Goal: Task Accomplishment & Management: Manage account settings

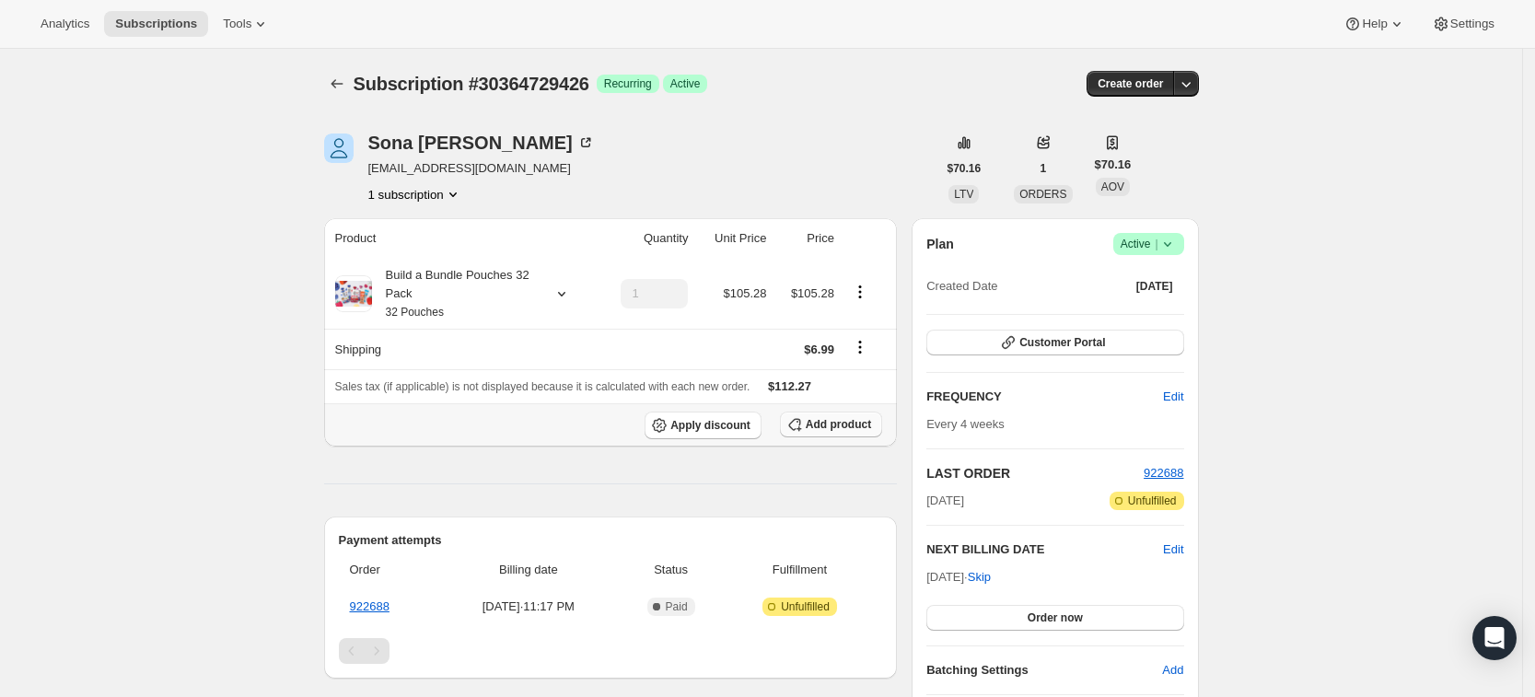
click at [827, 421] on span "Add product" at bounding box center [838, 424] width 65 height 15
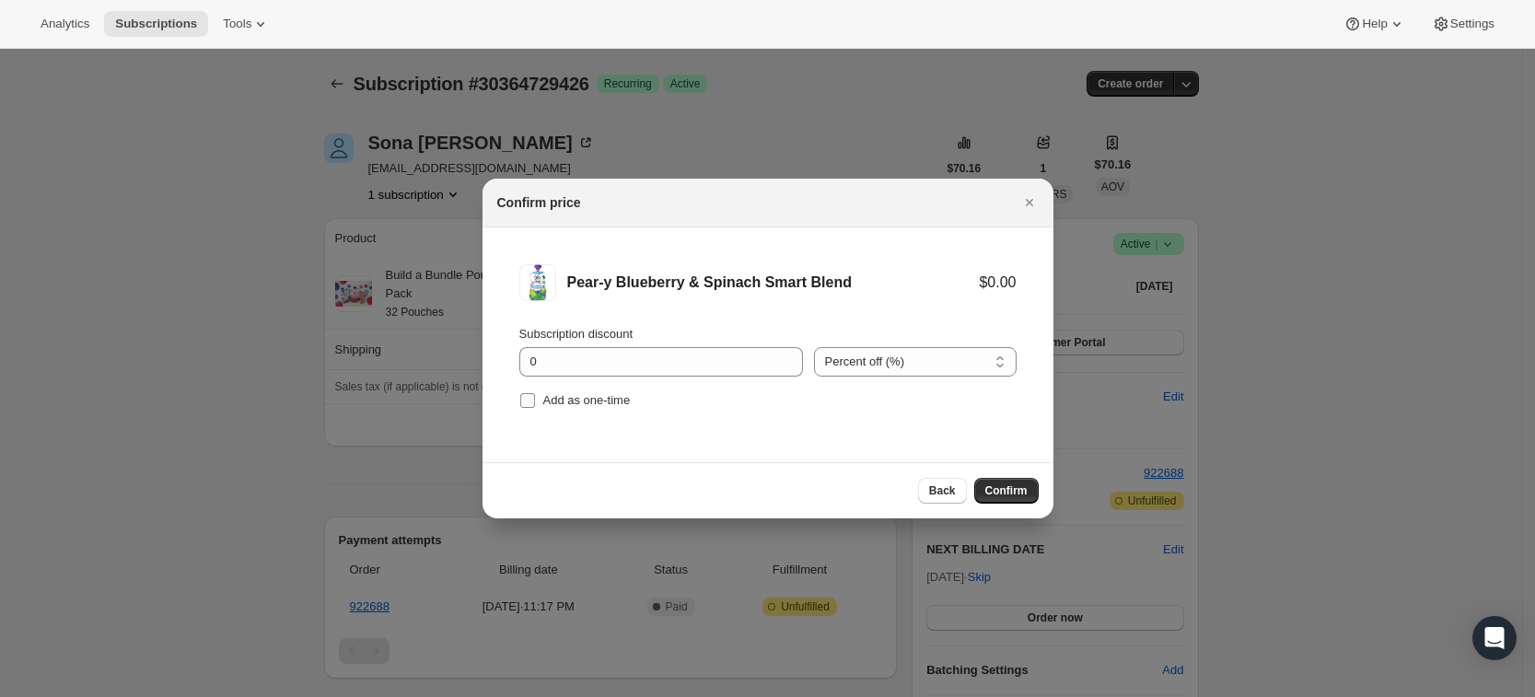
click at [532, 407] on input "Add as one-time" at bounding box center [527, 400] width 15 height 15
checkbox input "true"
click at [1014, 489] on span "Confirm" at bounding box center [1006, 490] width 42 height 15
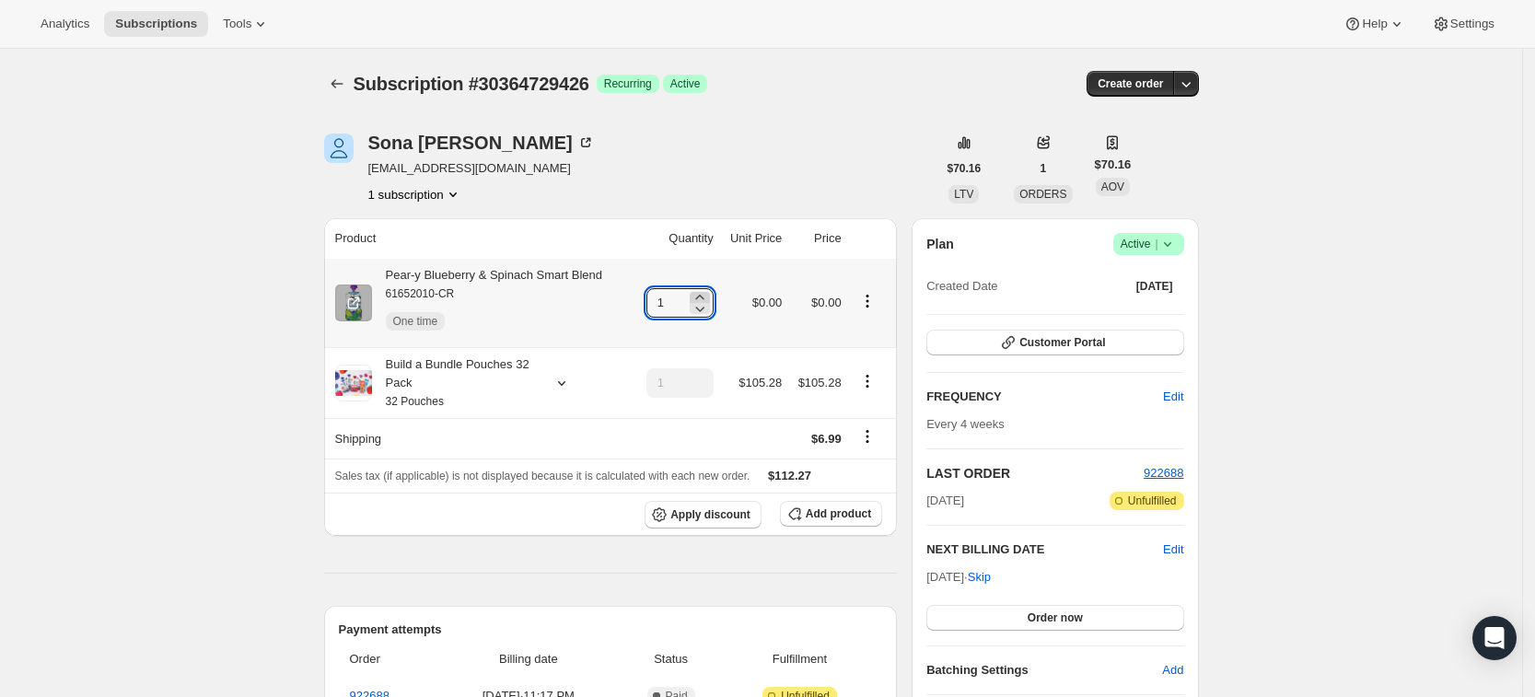
click at [709, 295] on icon at bounding box center [700, 297] width 18 height 18
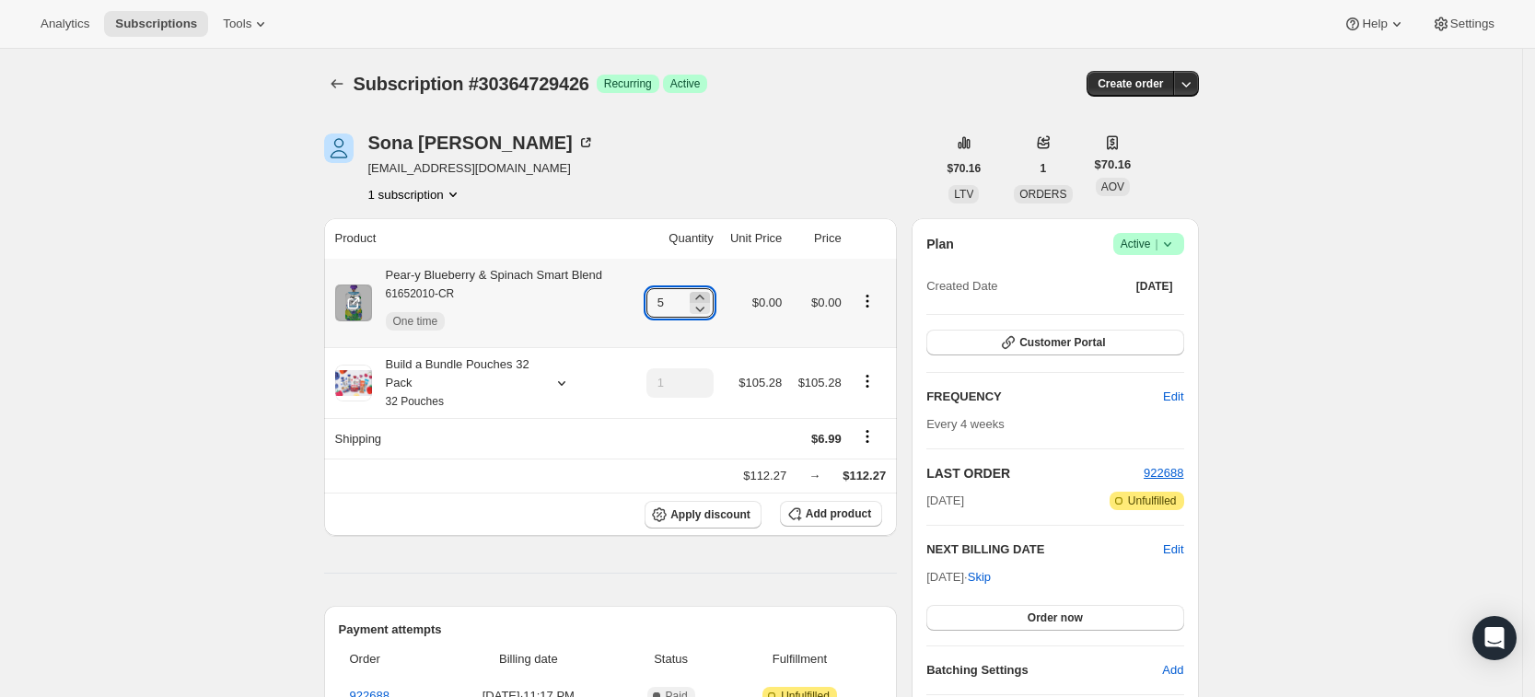
type input "6"
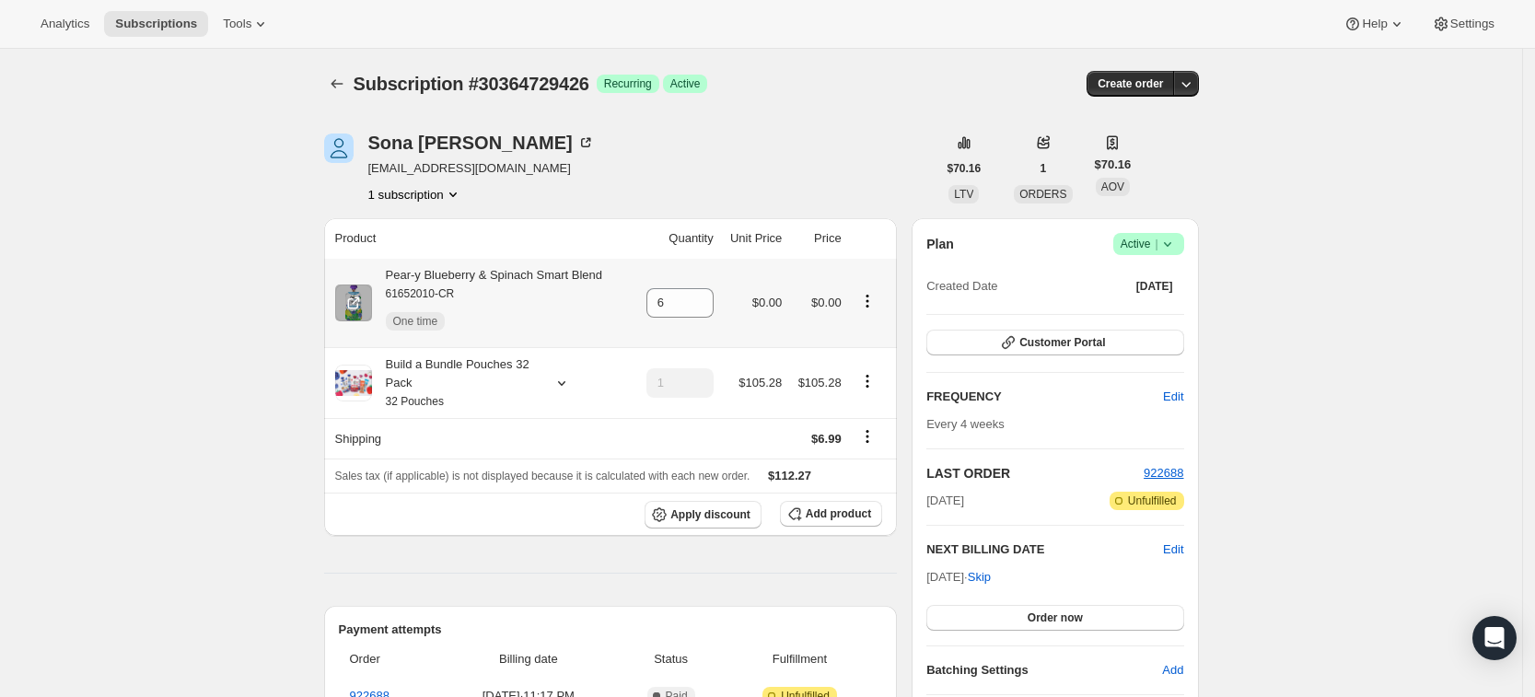
click at [870, 301] on icon "Product actions" at bounding box center [867, 301] width 18 height 18
click at [852, 395] on span "Remove" at bounding box center [837, 399] width 44 height 14
type input "0"
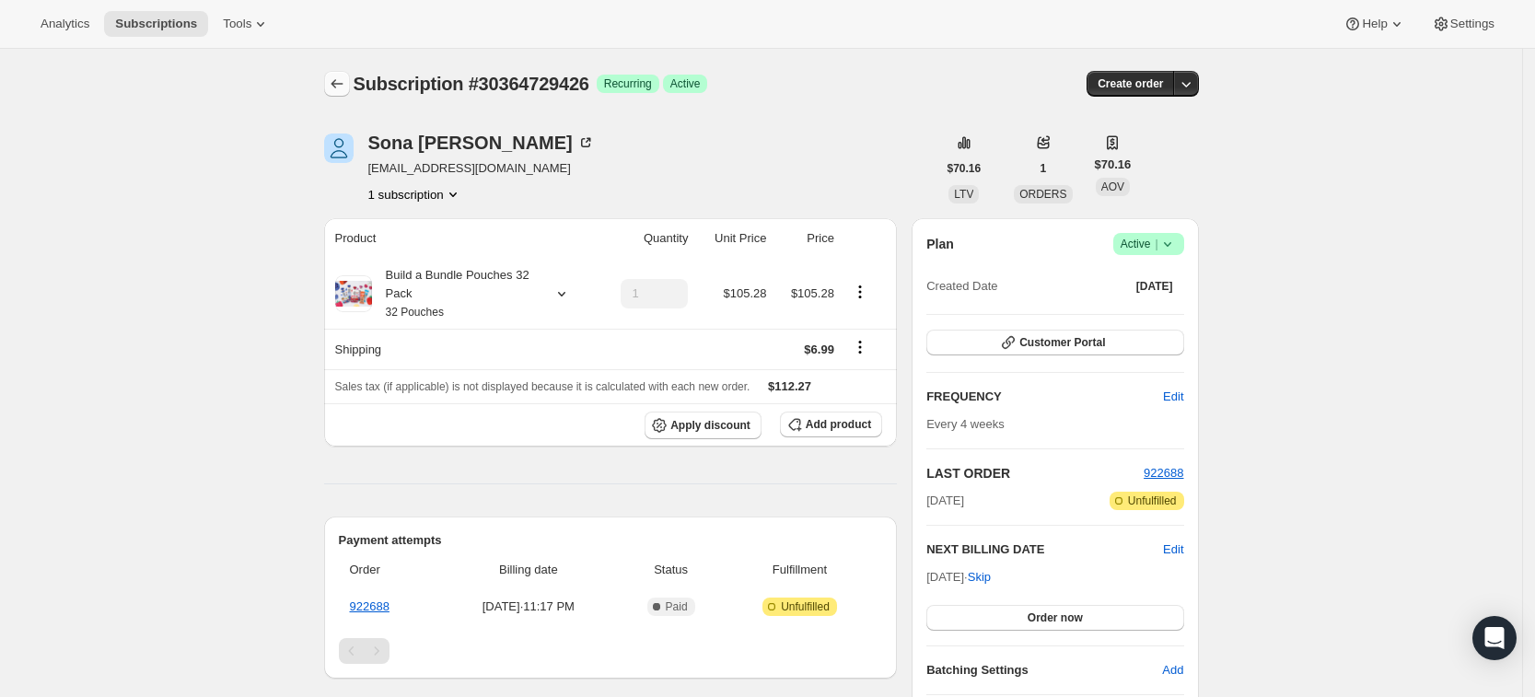
click at [337, 75] on icon "Subscriptions" at bounding box center [337, 84] width 18 height 18
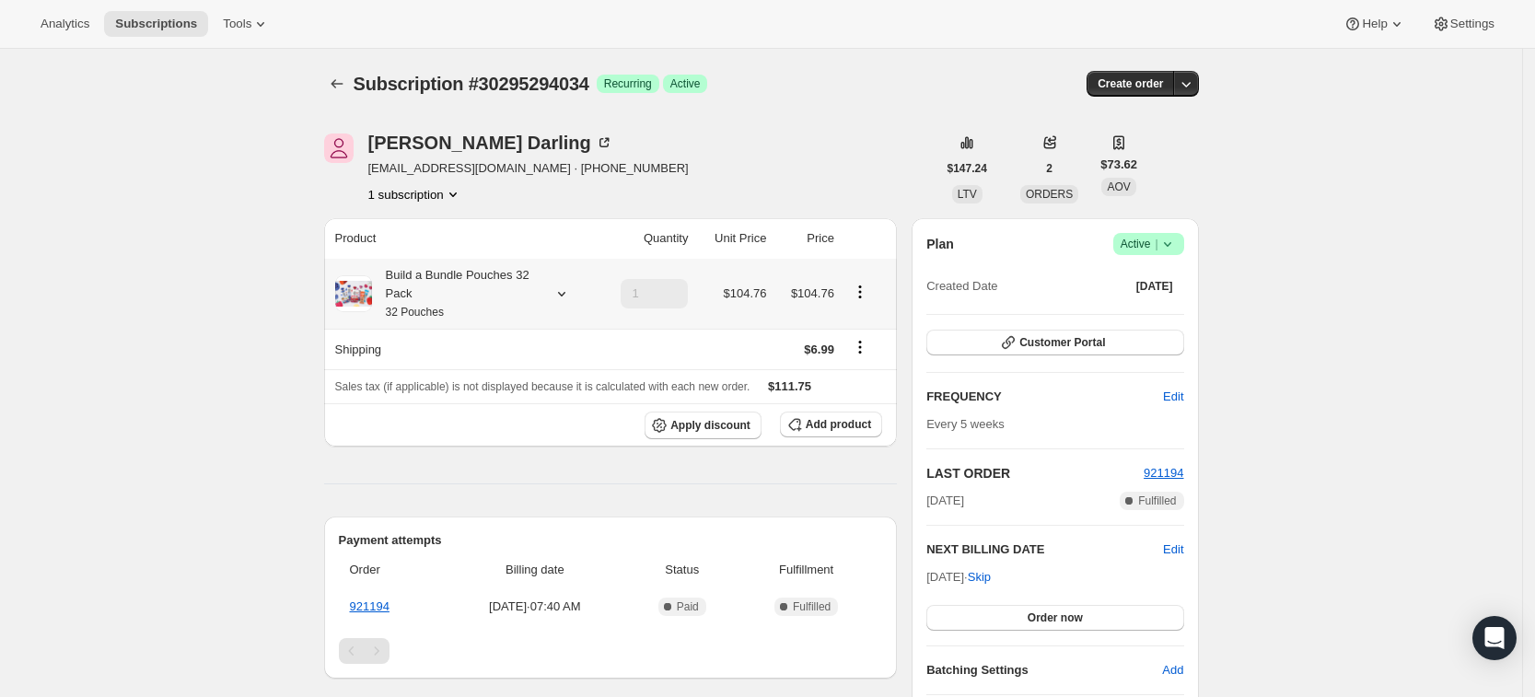
scroll to position [26, 0]
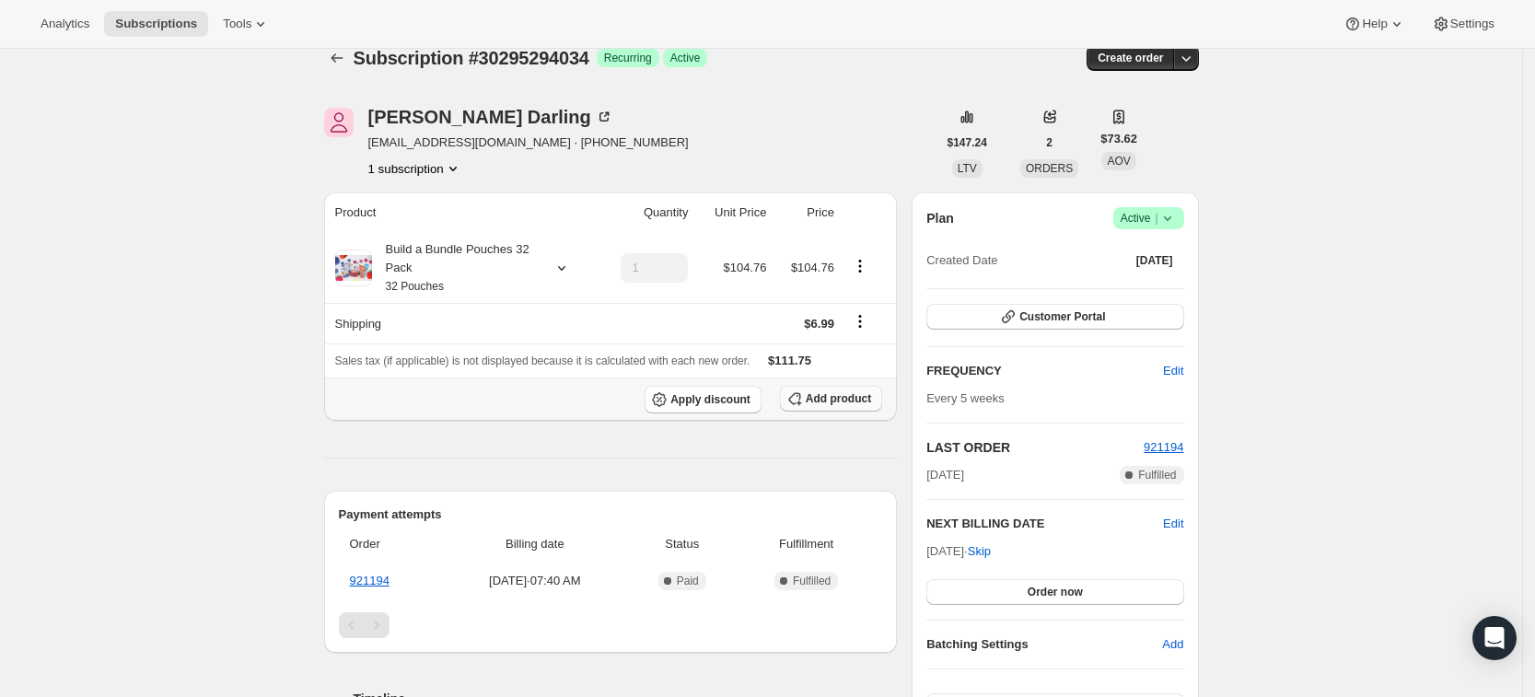
click at [824, 407] on button "Add product" at bounding box center [831, 399] width 102 height 26
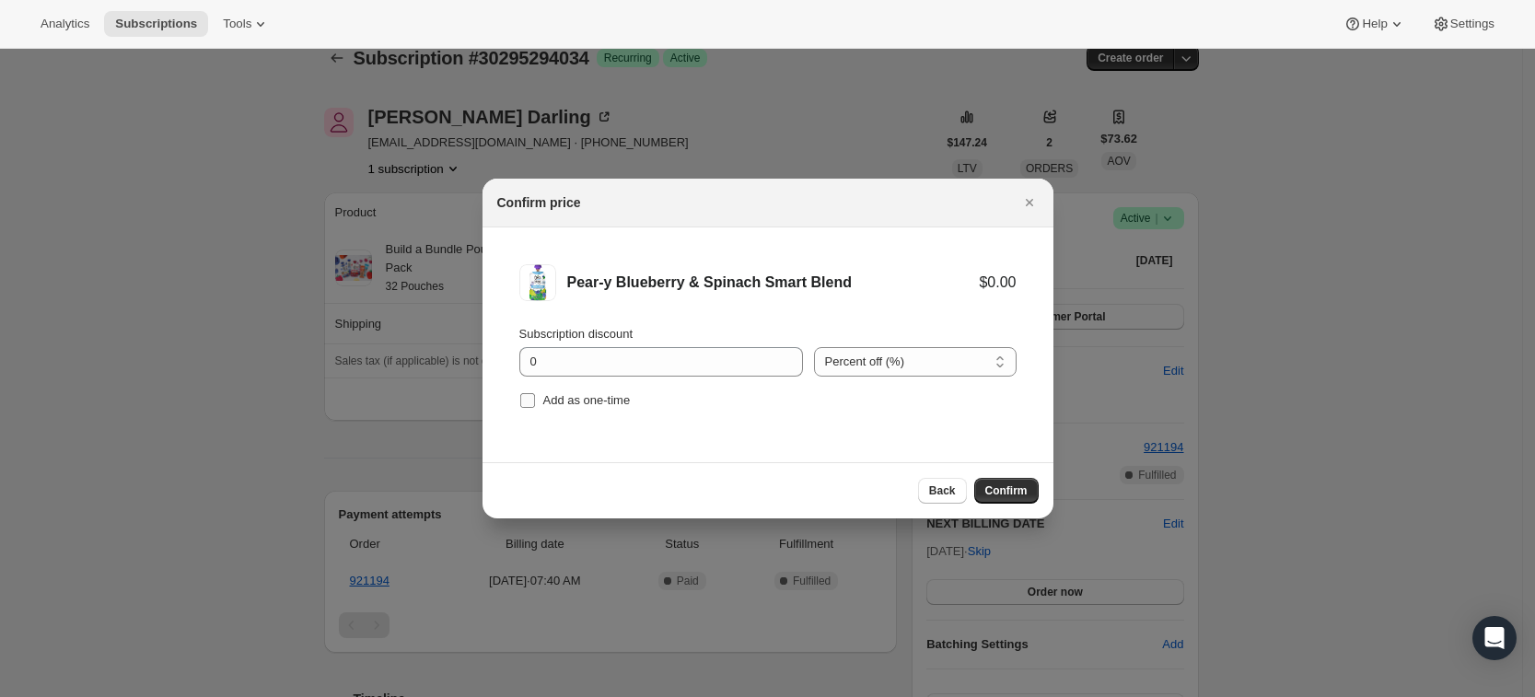
click at [533, 394] on input "Add as one-time" at bounding box center [527, 400] width 15 height 15
checkbox input "true"
click at [1011, 486] on span "Confirm" at bounding box center [1006, 490] width 42 height 15
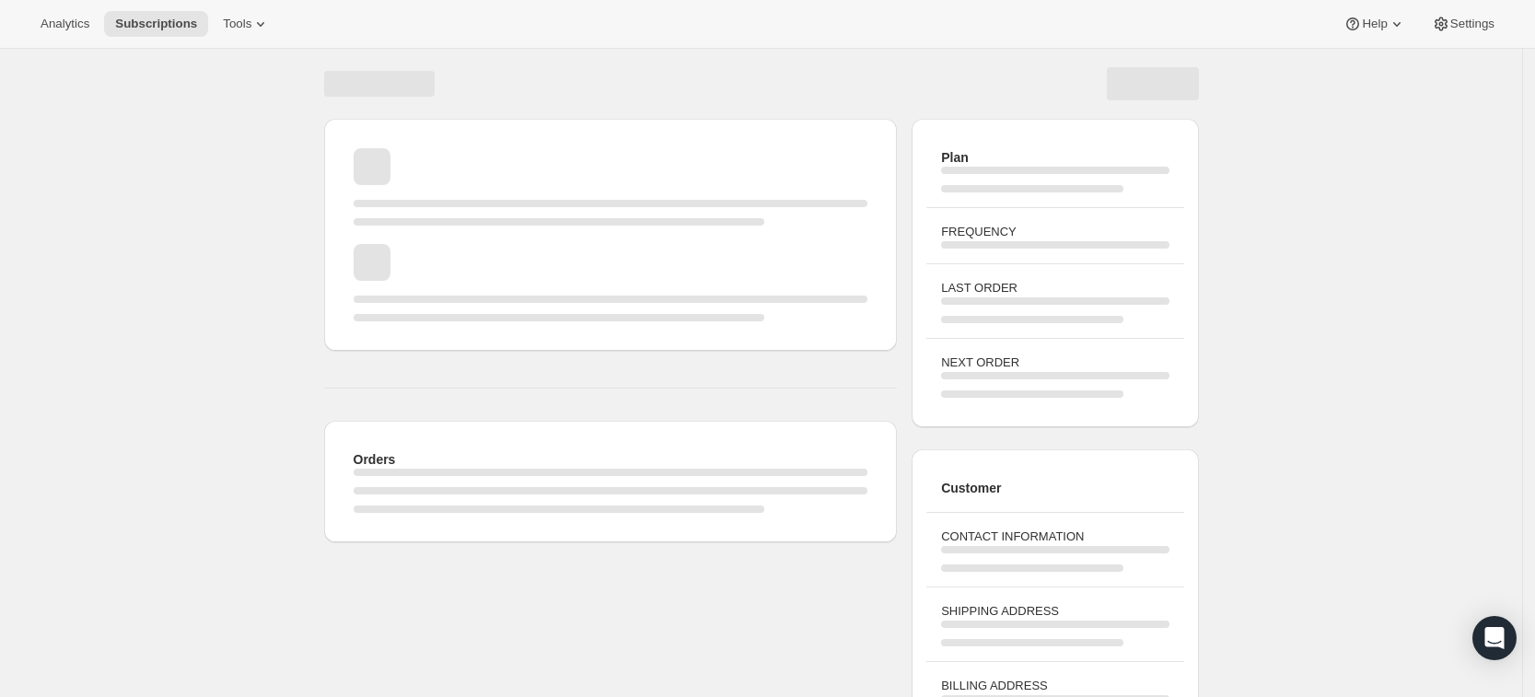
scroll to position [26, 0]
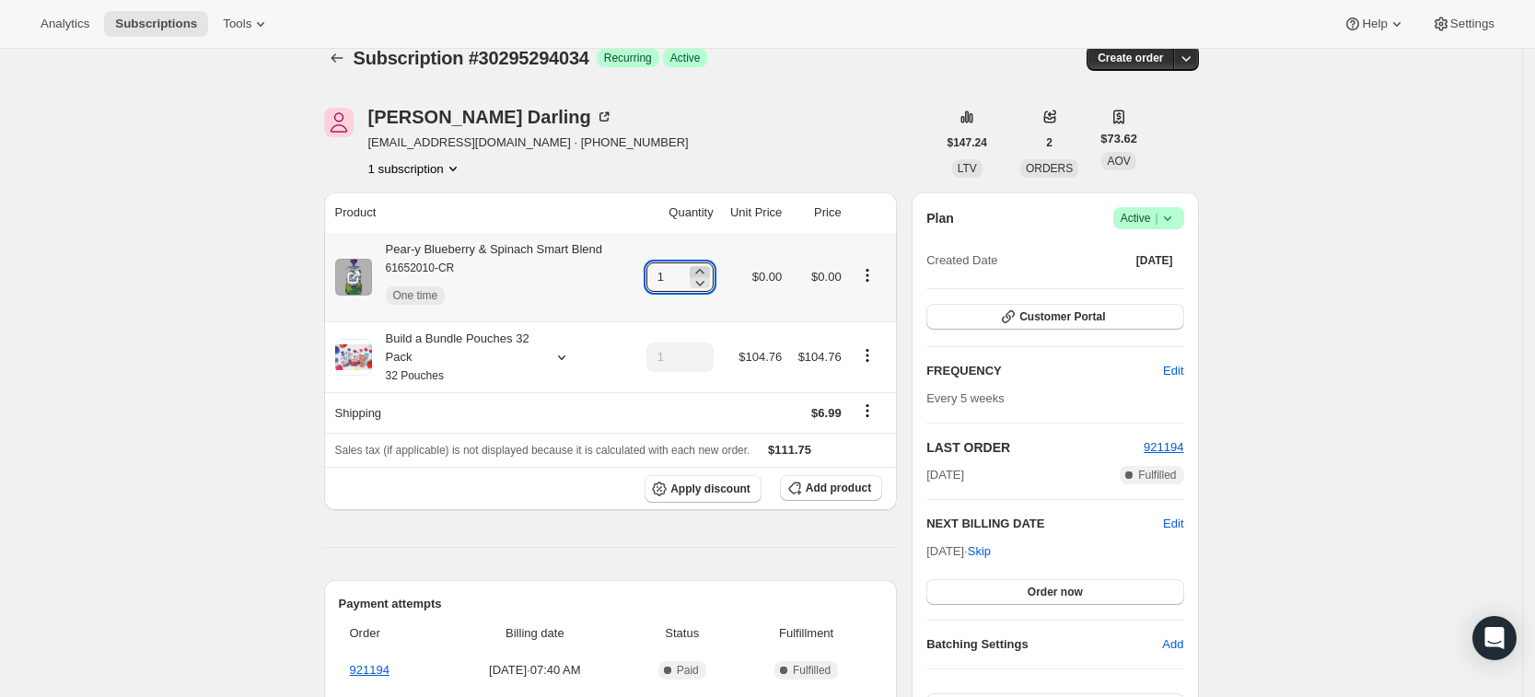
click at [703, 271] on icon at bounding box center [699, 271] width 8 height 5
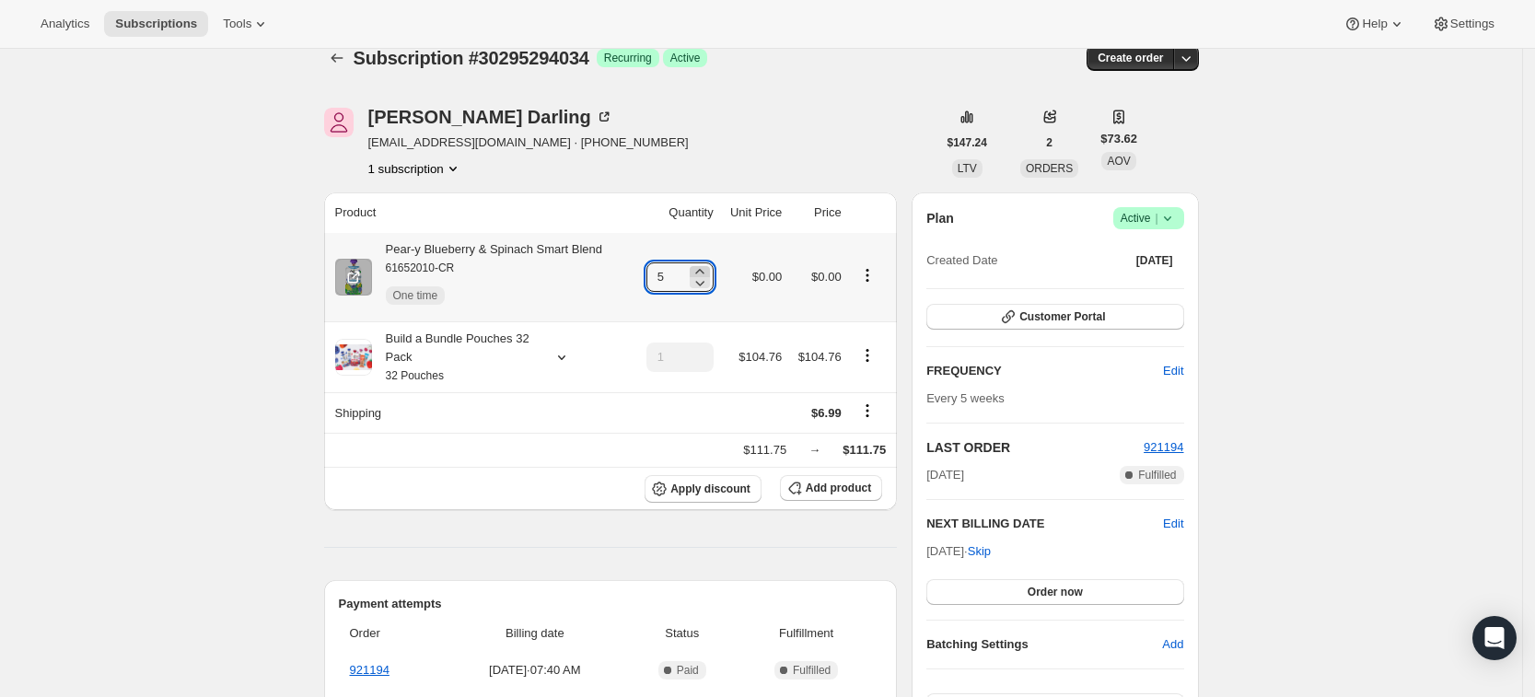
type input "6"
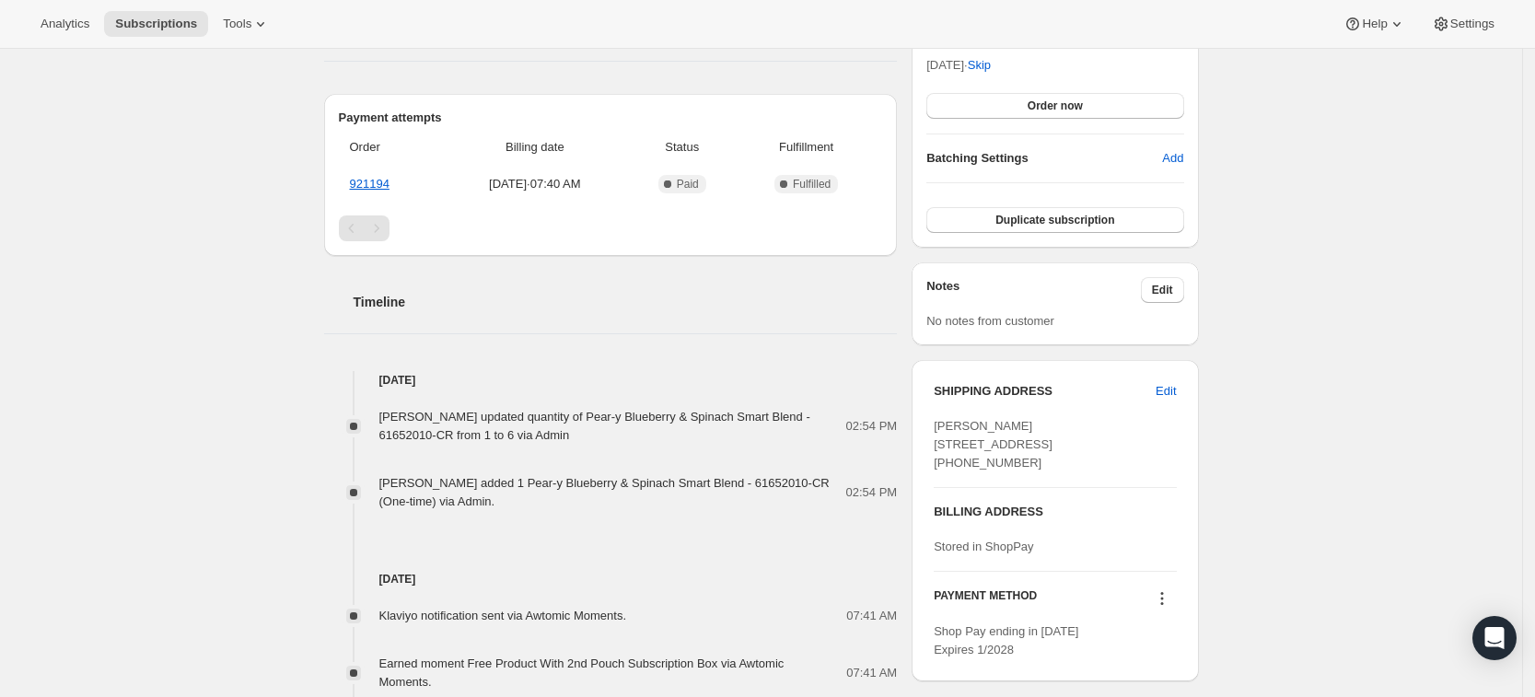
scroll to position [0, 0]
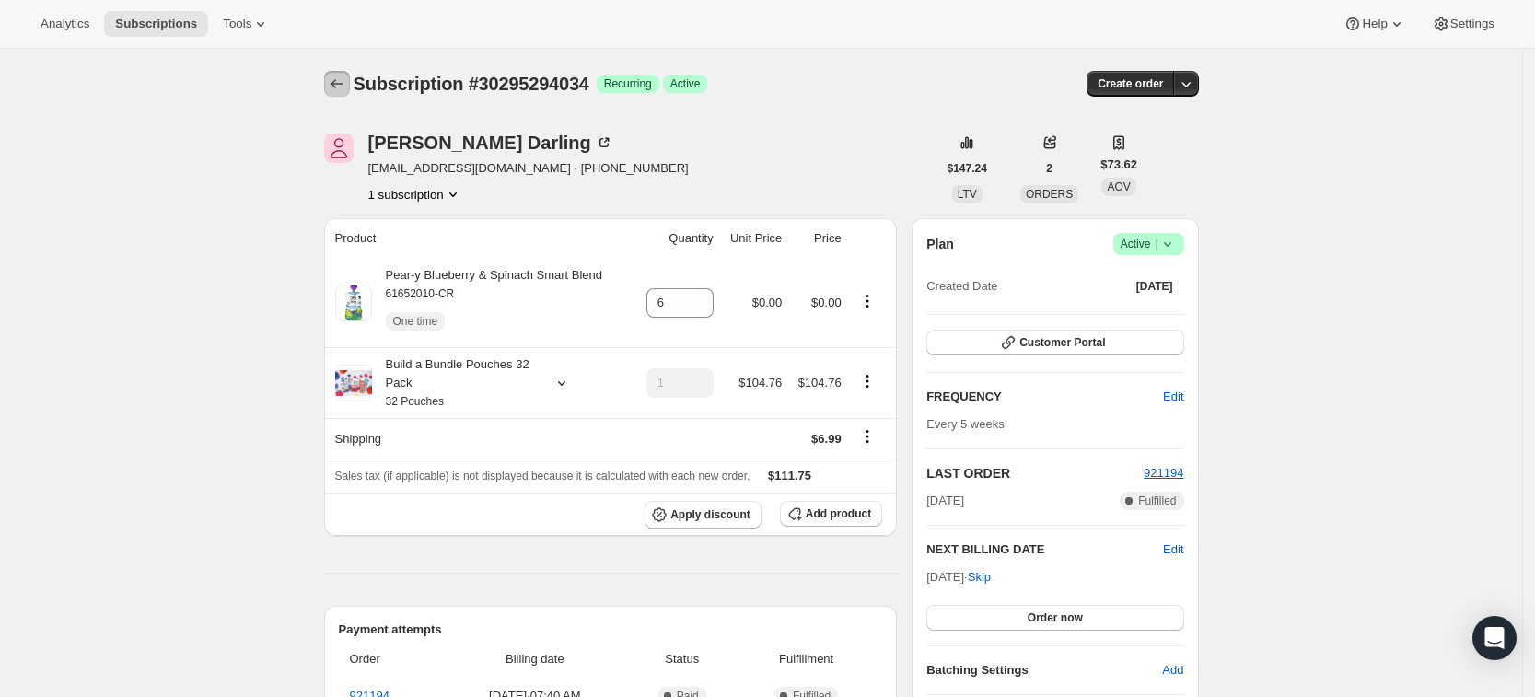
click at [343, 88] on icon "Subscriptions" at bounding box center [337, 84] width 18 height 18
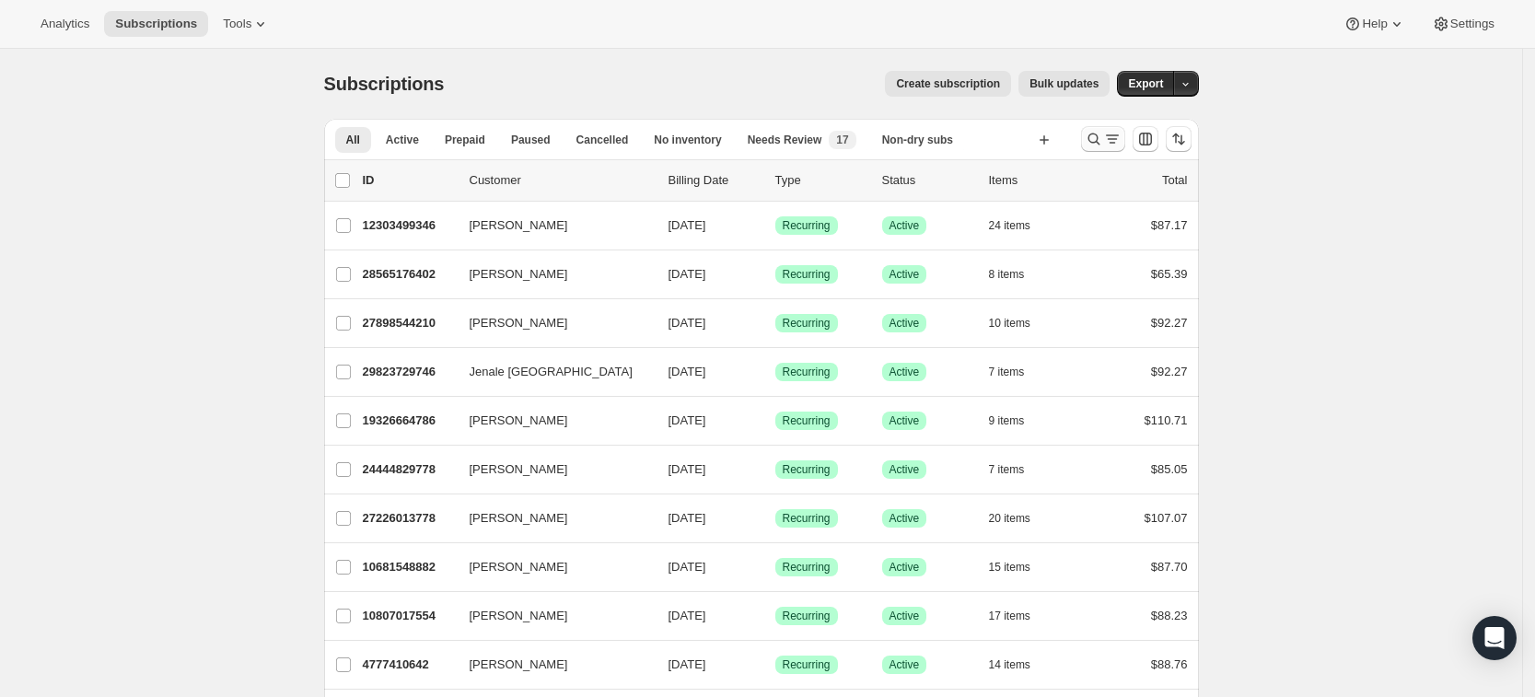
click at [1093, 139] on icon "Search and filter results" at bounding box center [1094, 139] width 18 height 18
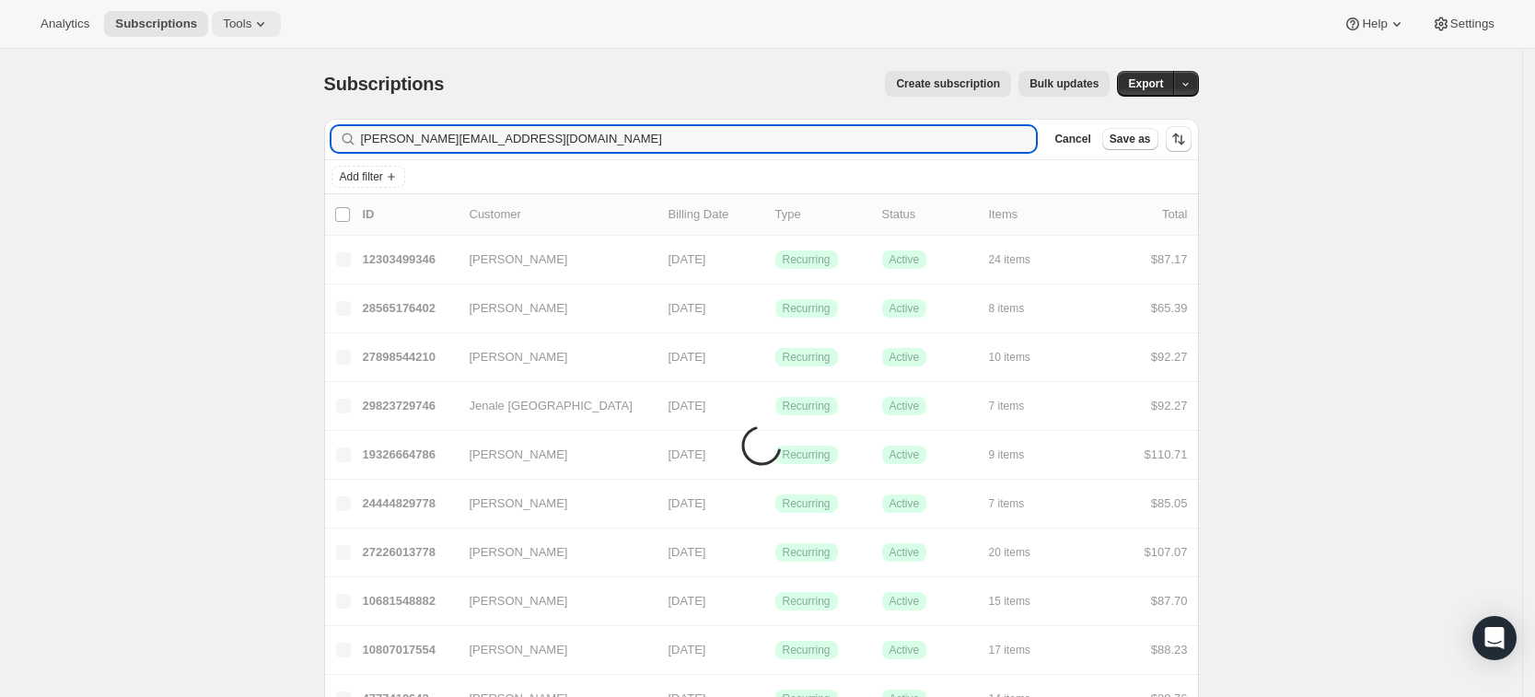
type input "santiago.jessicalynn@gmail.com"
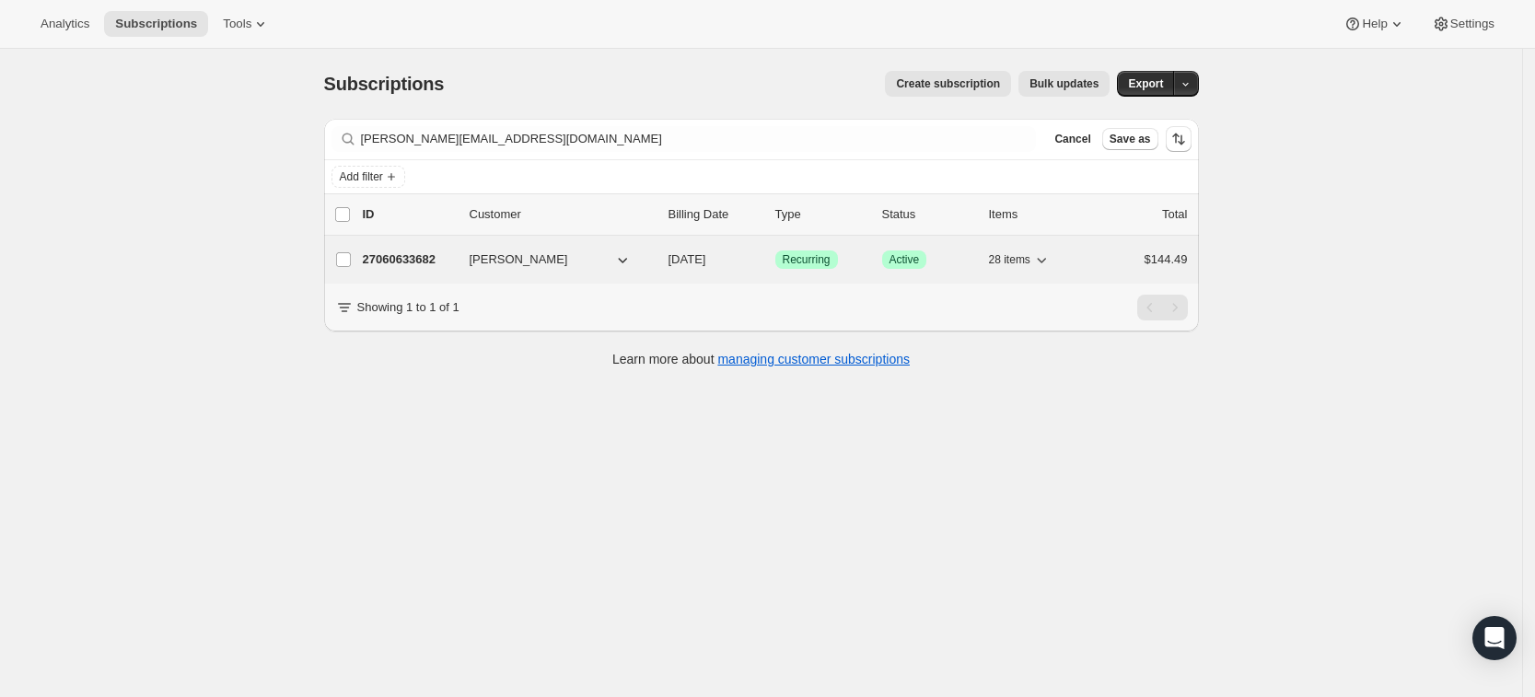
click at [410, 257] on p "27060633682" at bounding box center [409, 259] width 92 height 18
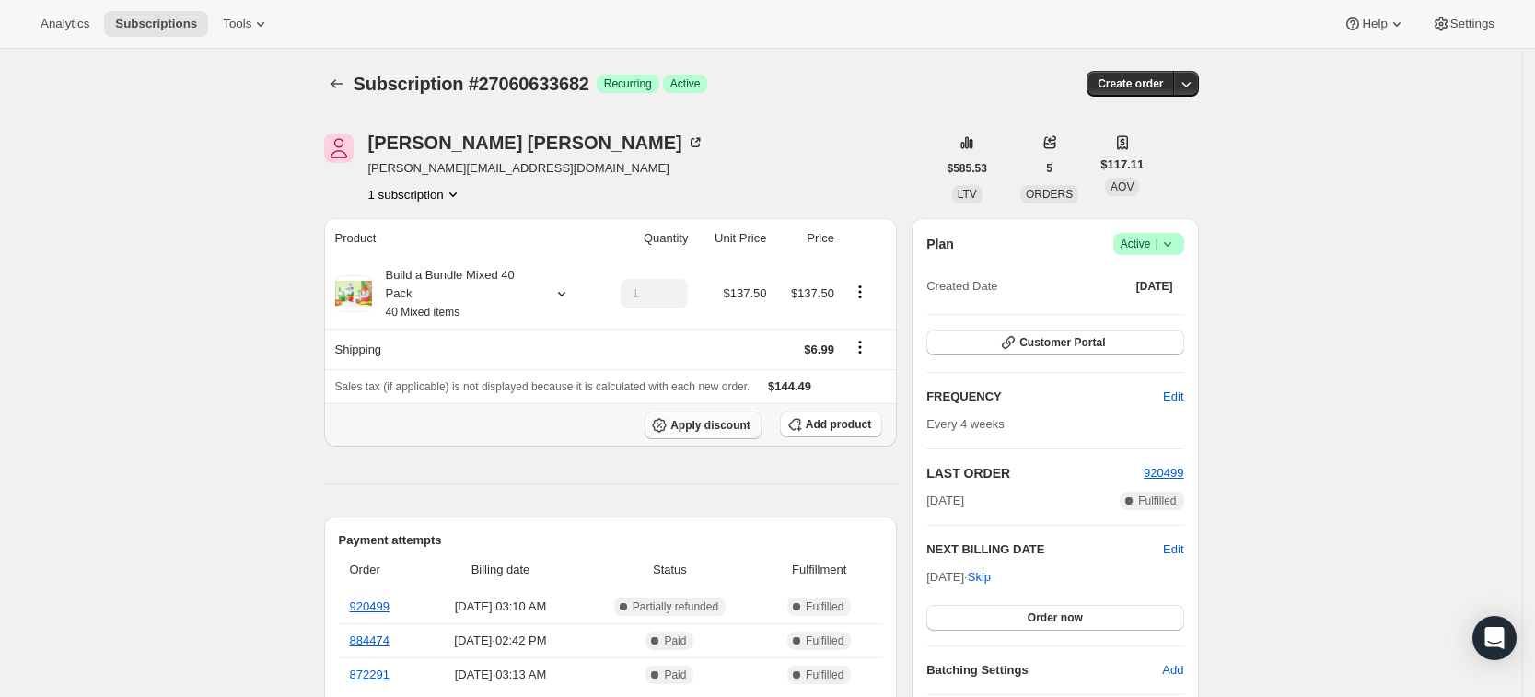
click at [691, 424] on span "Apply discount" at bounding box center [710, 425] width 80 height 15
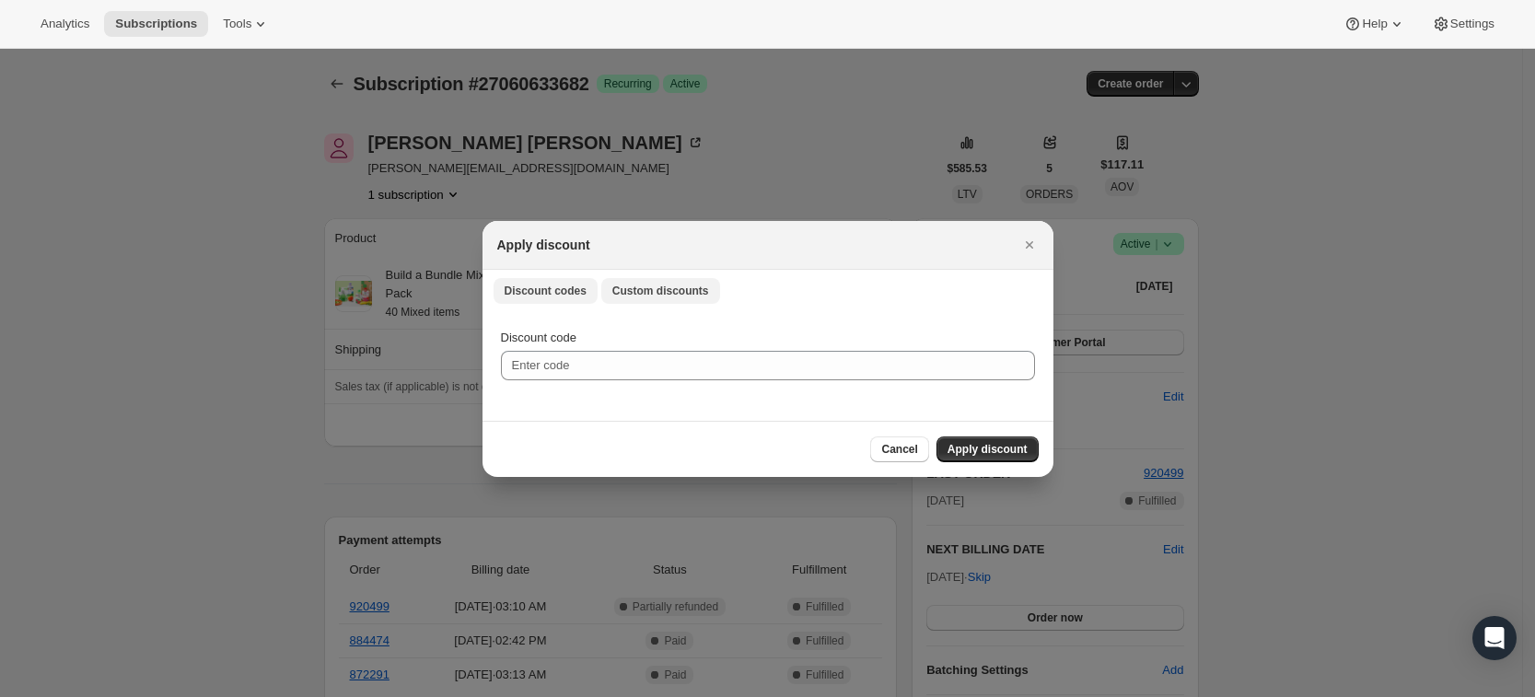
click at [655, 288] on span "Custom discounts" at bounding box center [660, 291] width 97 height 15
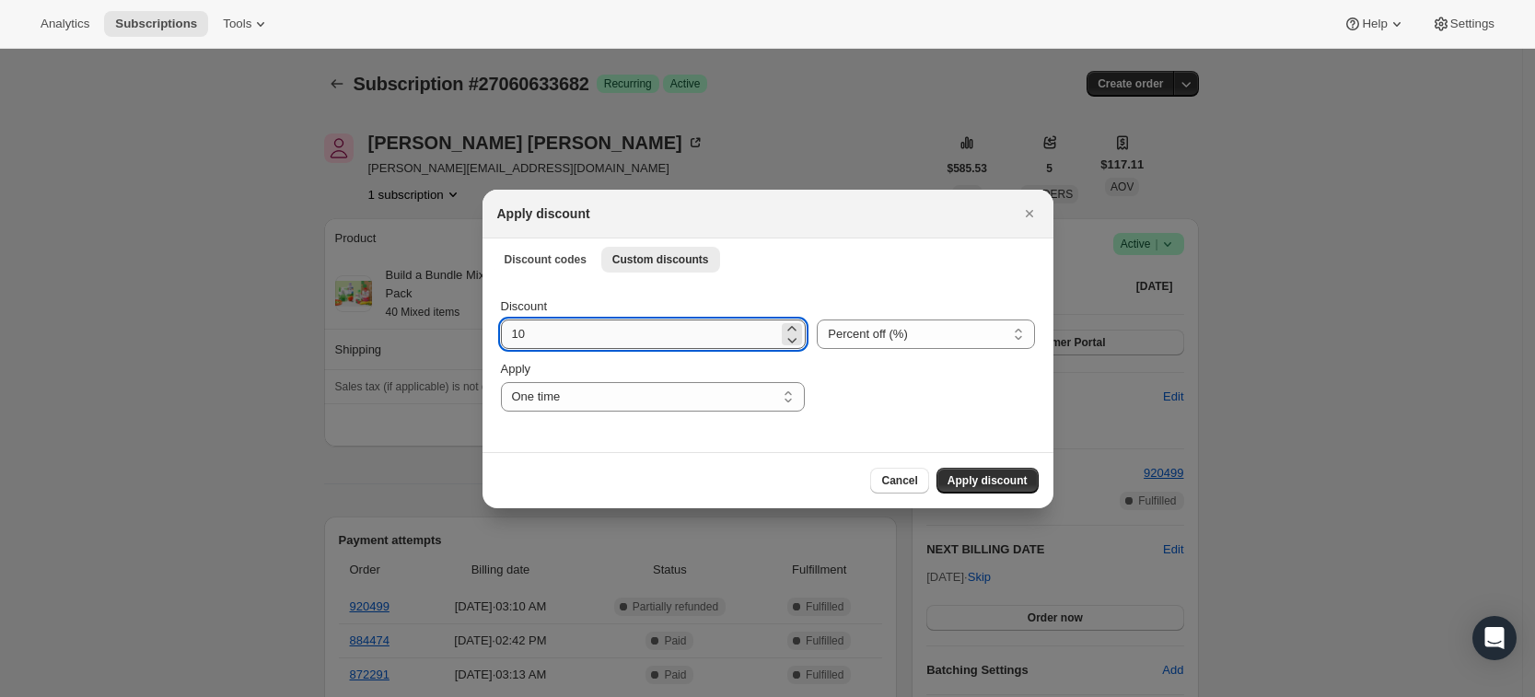
click at [571, 342] on input "10" at bounding box center [640, 334] width 278 height 29
type input "15"
click at [995, 488] on button "Apply discount" at bounding box center [987, 481] width 102 height 26
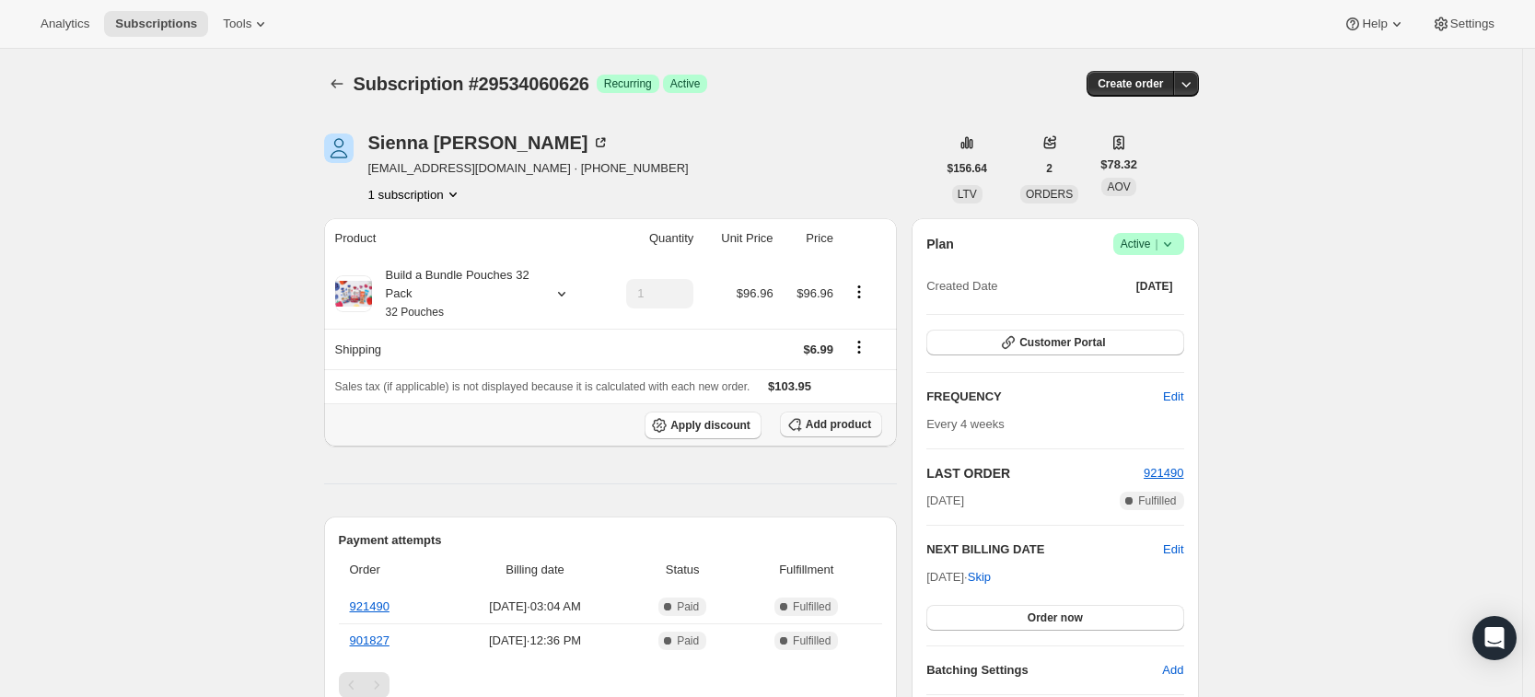
click at [850, 427] on span "Add product" at bounding box center [838, 424] width 65 height 15
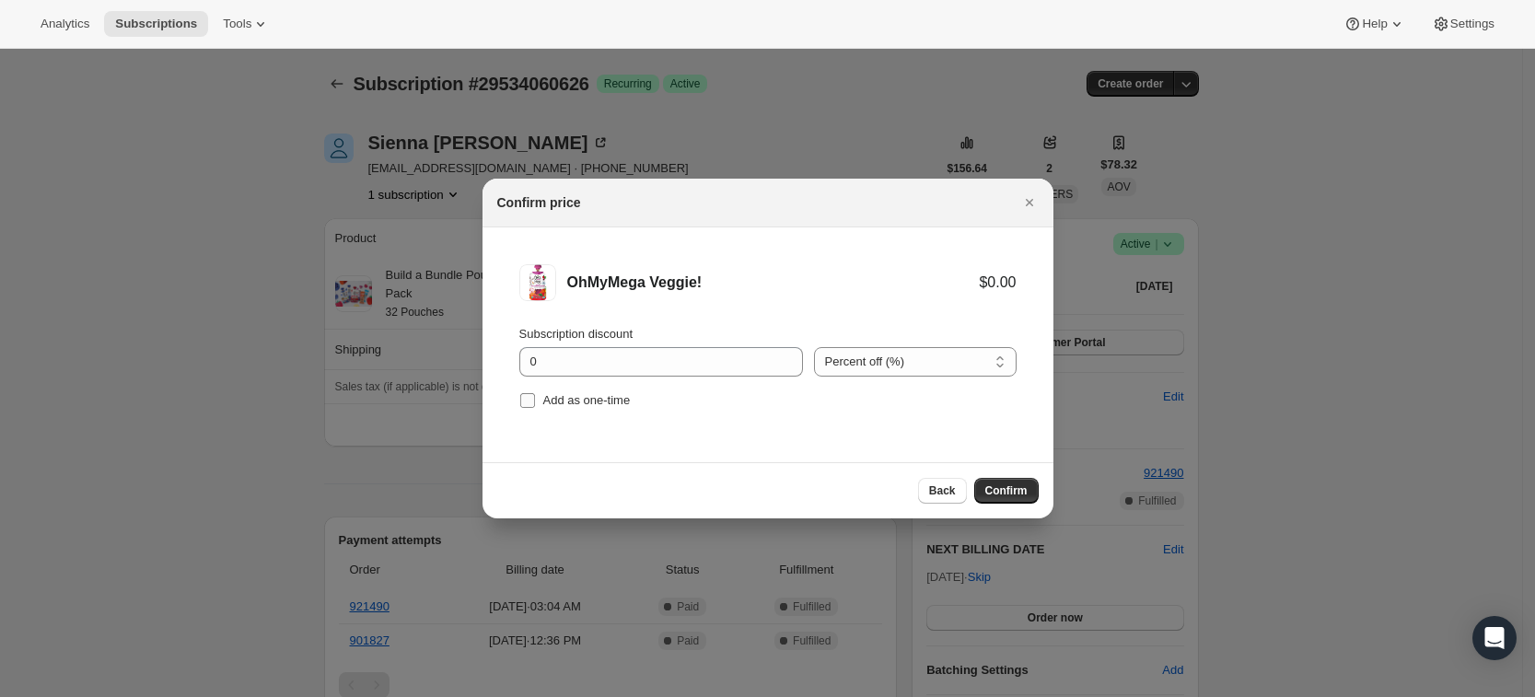
click at [594, 397] on span "Add as one-time" at bounding box center [586, 400] width 87 height 14
click at [535, 397] on input "Add as one-time" at bounding box center [527, 400] width 15 height 15
checkbox input "true"
click at [995, 490] on span "Confirm" at bounding box center [1006, 490] width 42 height 15
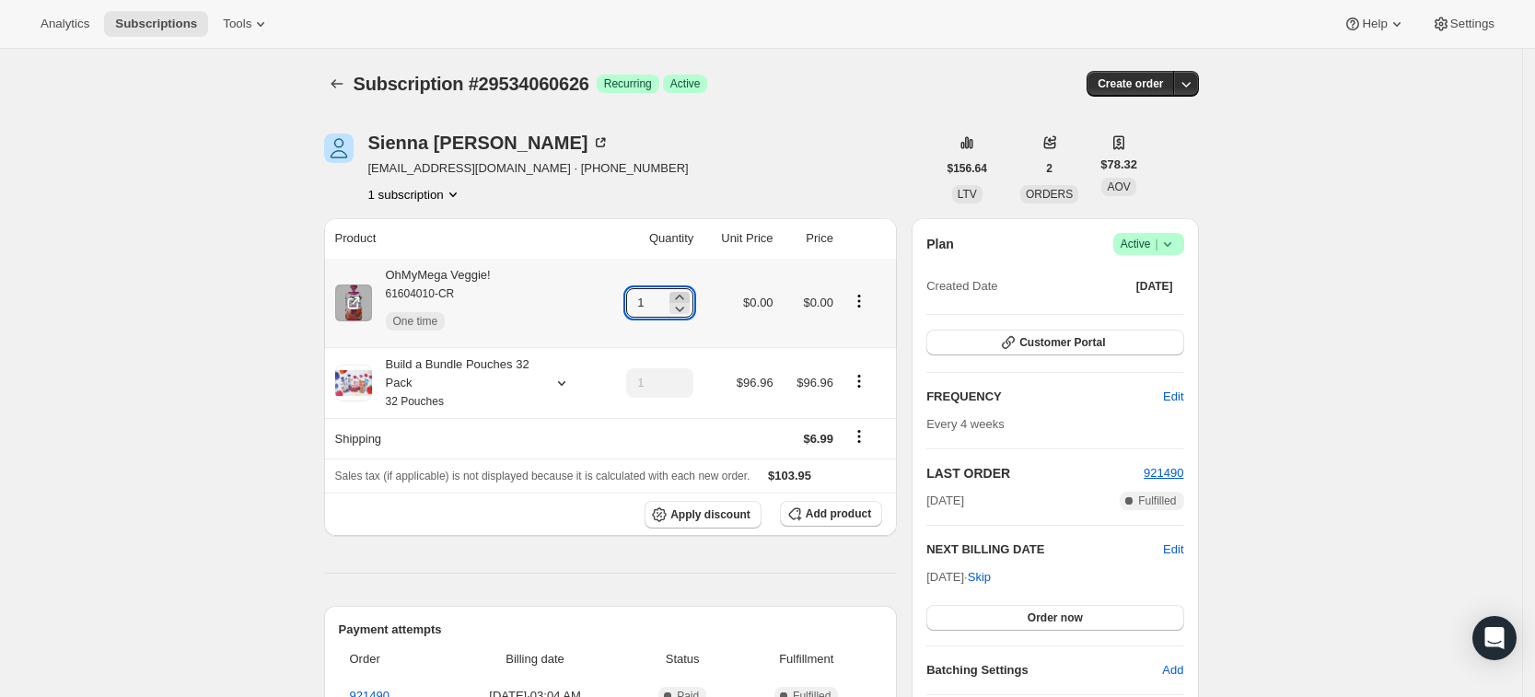
click at [689, 288] on icon at bounding box center [679, 297] width 18 height 18
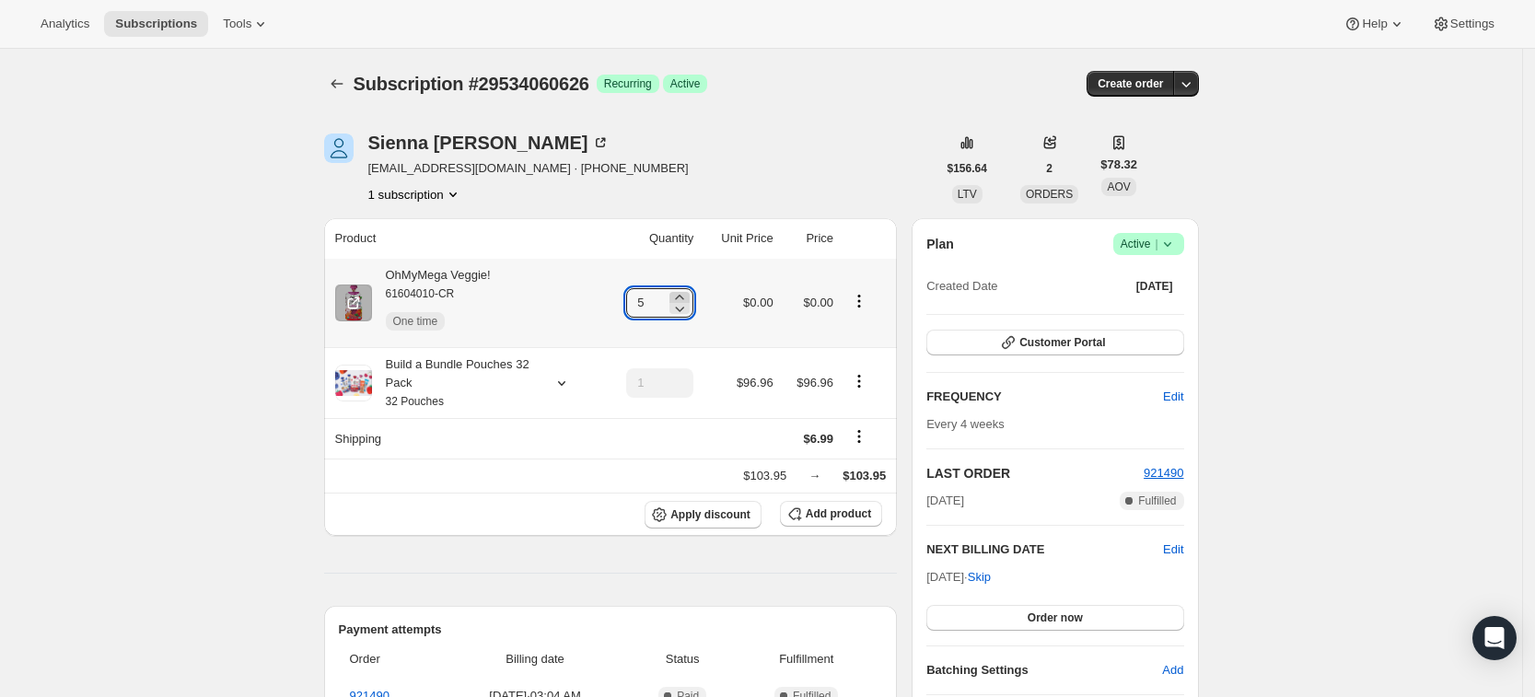
type input "6"
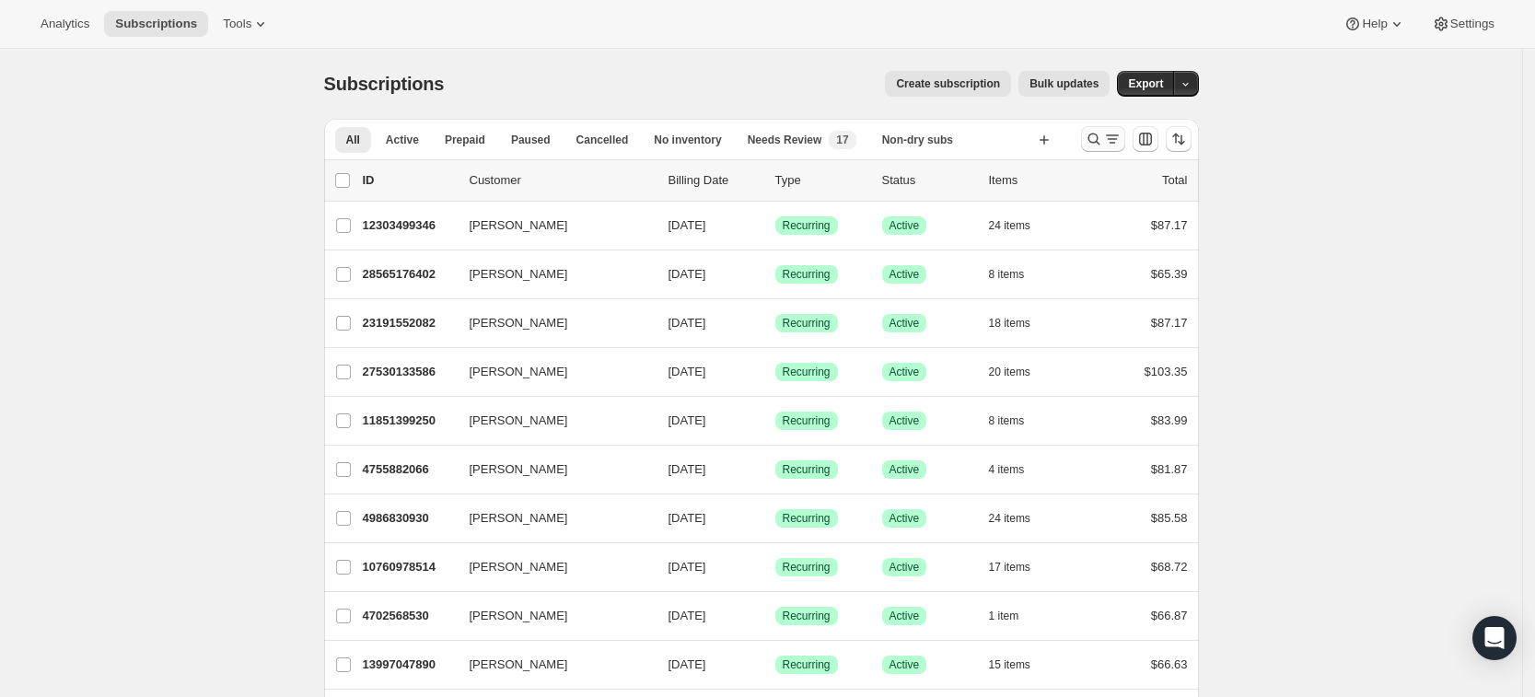
click at [1103, 135] on icon "Search and filter results" at bounding box center [1094, 139] width 18 height 18
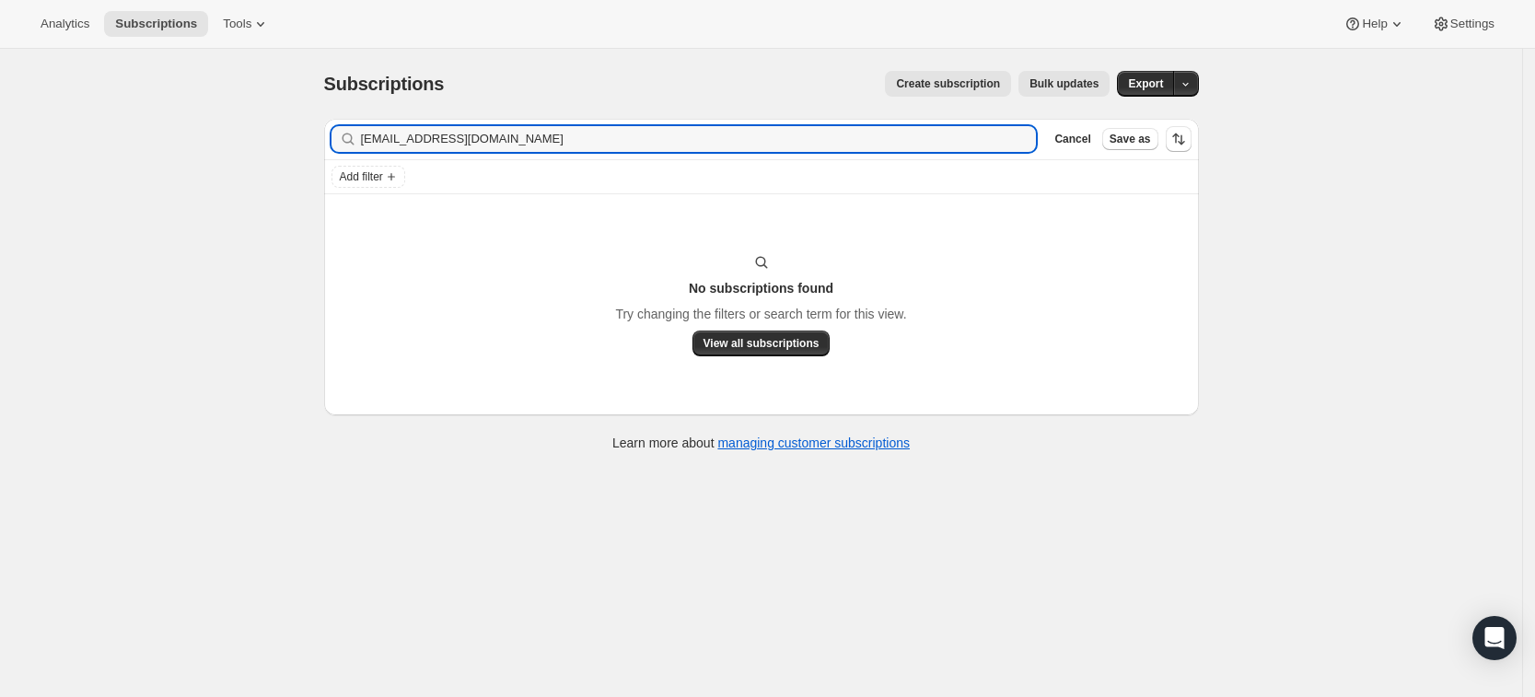
type input "[EMAIL_ADDRESS][DOMAIN_NAME]"
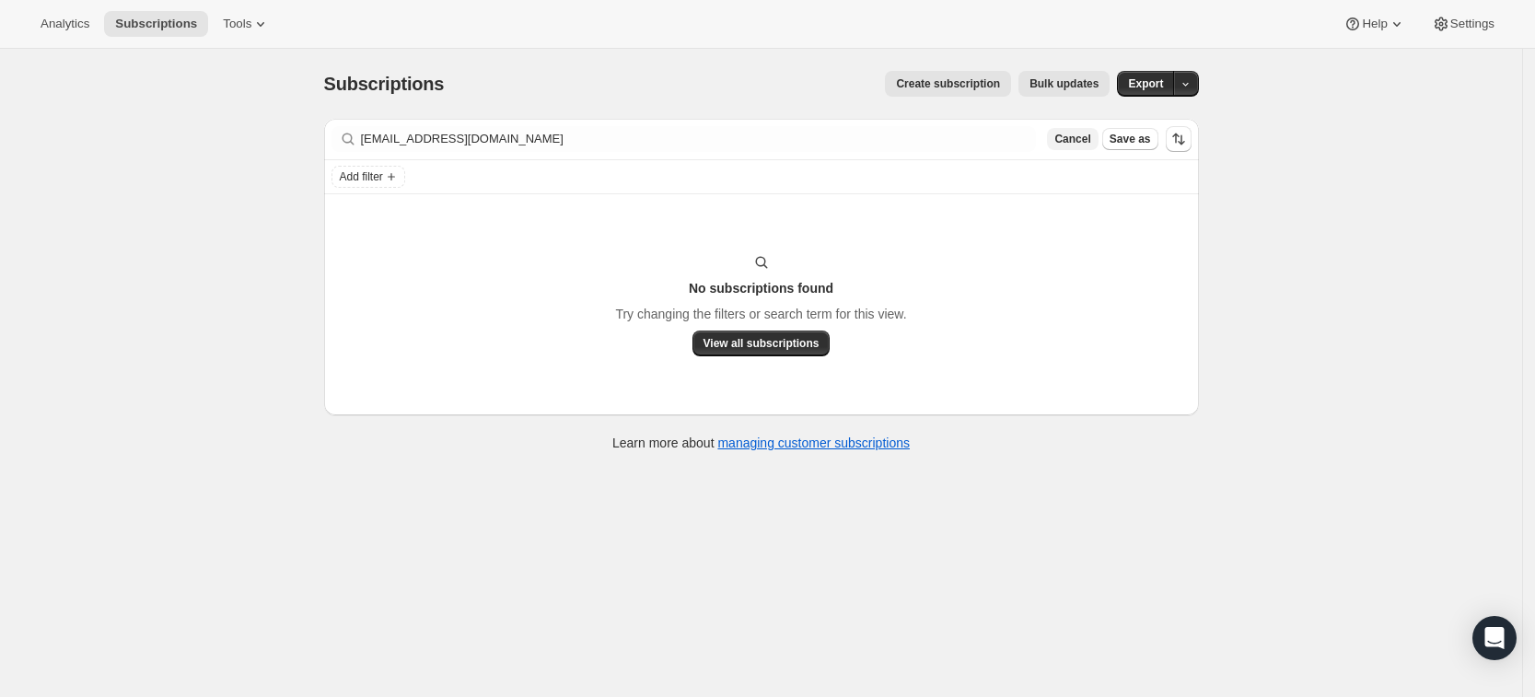
click at [1090, 140] on span "Cancel" at bounding box center [1072, 139] width 36 height 15
